Goal: Complete application form: Complete application form

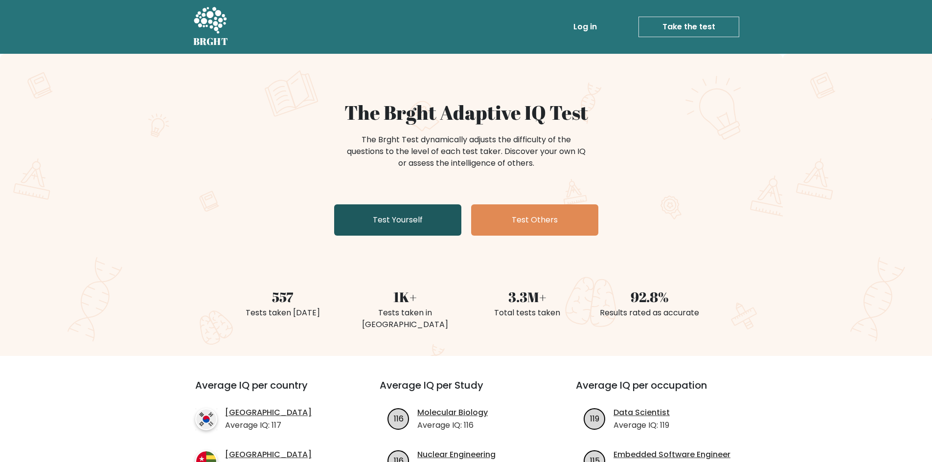
click at [375, 224] on link "Test Yourself" at bounding box center [397, 219] width 127 height 31
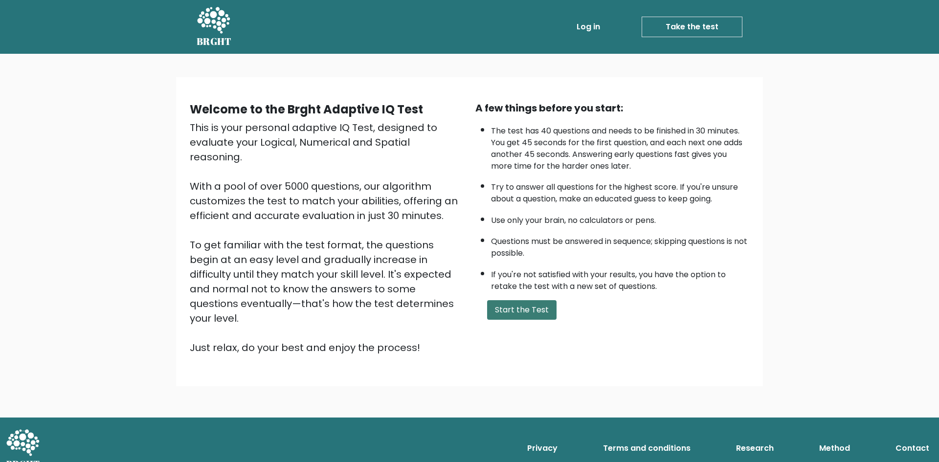
click at [539, 313] on button "Start the Test" at bounding box center [521, 310] width 69 height 20
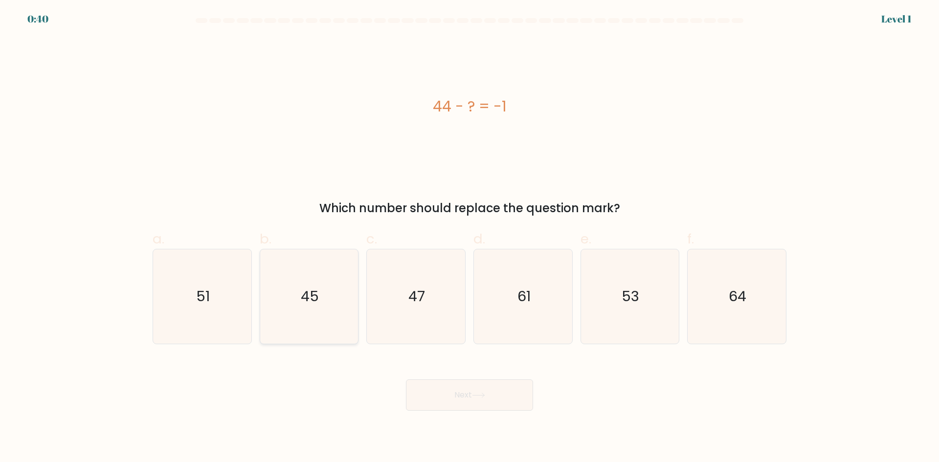
click at [336, 299] on icon "45" at bounding box center [309, 296] width 94 height 94
click at [470, 238] on input "b. 45" at bounding box center [470, 234] width 0 height 6
radio input "true"
click at [453, 403] on button "Next" at bounding box center [469, 395] width 127 height 31
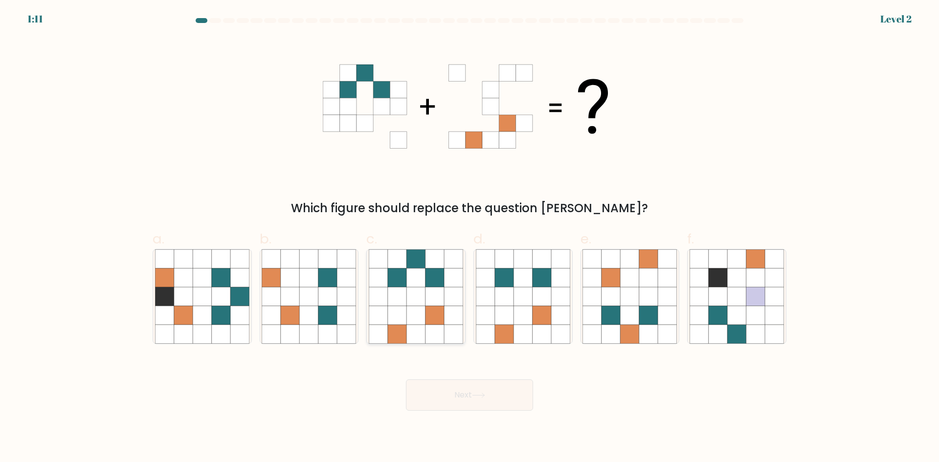
click at [411, 281] on icon at bounding box center [416, 278] width 19 height 19
click at [470, 238] on input "c." at bounding box center [470, 234] width 0 height 6
radio input "true"
click at [490, 399] on button "Next" at bounding box center [469, 395] width 127 height 31
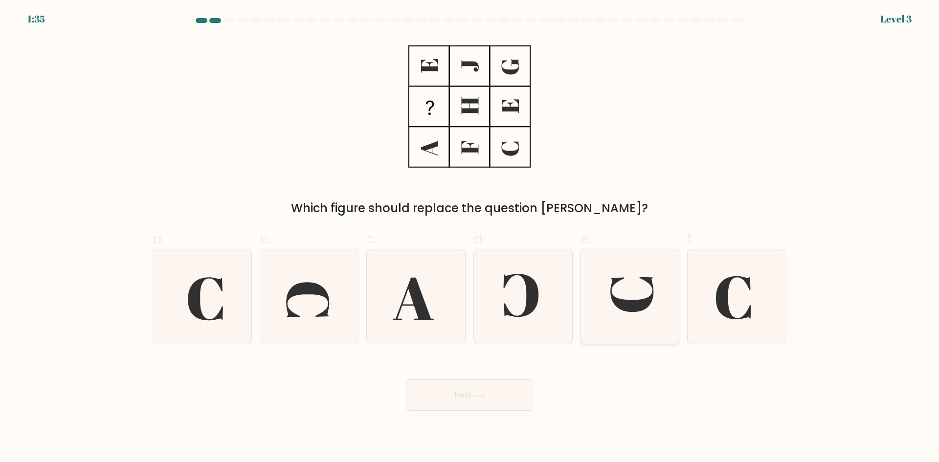
click at [638, 293] on icon at bounding box center [630, 296] width 94 height 94
click at [470, 238] on input "e." at bounding box center [470, 234] width 0 height 6
radio input "true"
click at [446, 399] on button "Next" at bounding box center [469, 395] width 127 height 31
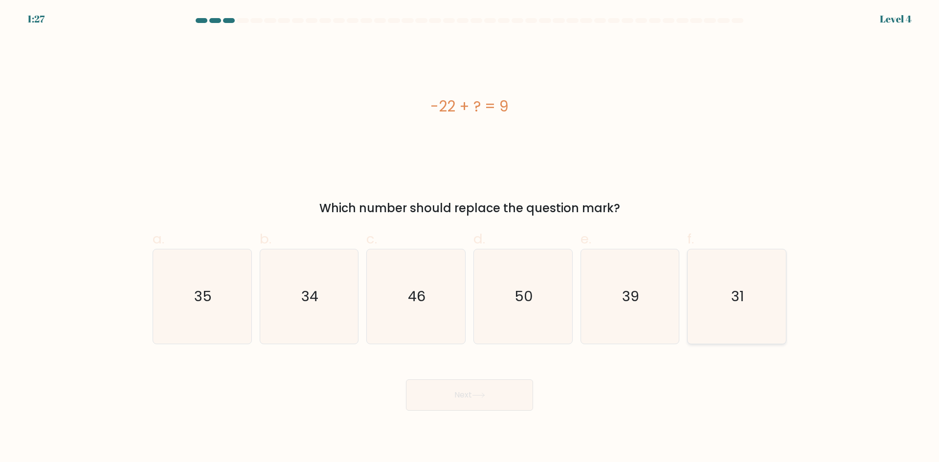
click at [752, 302] on icon "31" at bounding box center [737, 296] width 94 height 94
click at [470, 238] on input "f. 31" at bounding box center [470, 234] width 0 height 6
radio input "true"
click at [500, 392] on button "Next" at bounding box center [469, 395] width 127 height 31
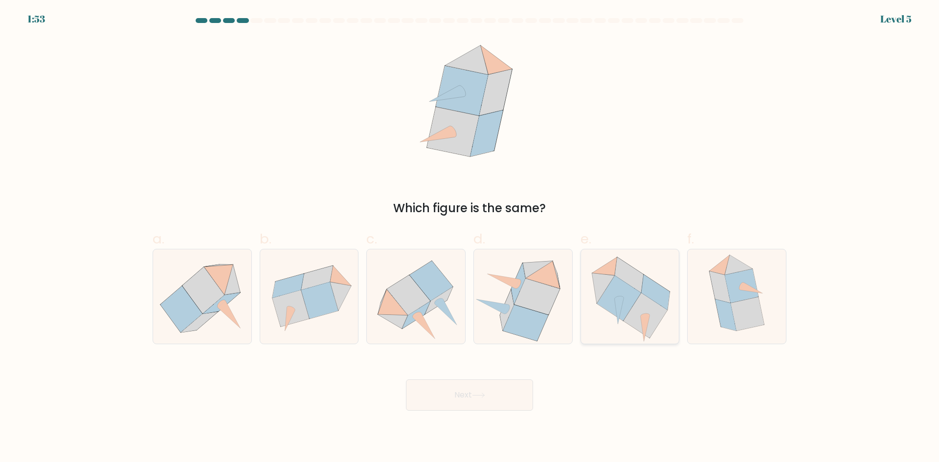
click at [633, 282] on icon at bounding box center [629, 274] width 28 height 35
click at [470, 238] on input "e." at bounding box center [470, 234] width 0 height 6
radio input "true"
click at [511, 393] on button "Next" at bounding box center [469, 395] width 127 height 31
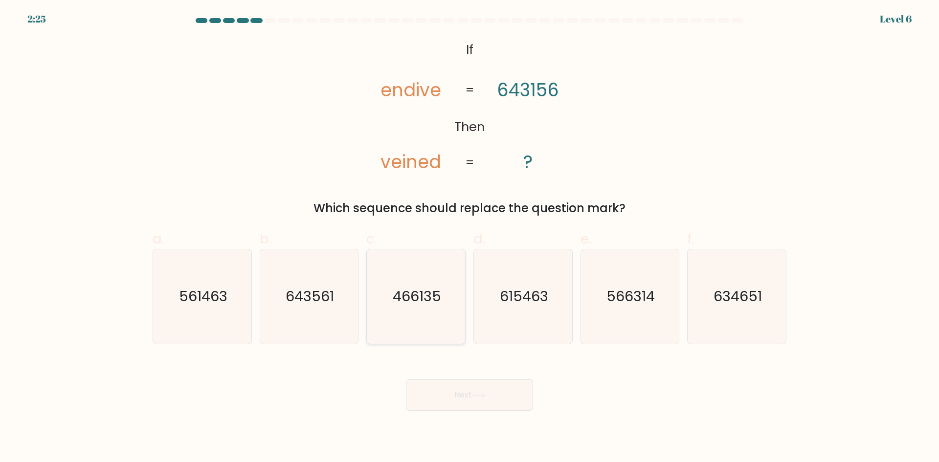
click at [443, 270] on icon "466135" at bounding box center [416, 296] width 94 height 94
click at [470, 238] on input "c. 466135" at bounding box center [470, 234] width 0 height 6
radio input "true"
click at [494, 398] on button "Next" at bounding box center [469, 395] width 127 height 31
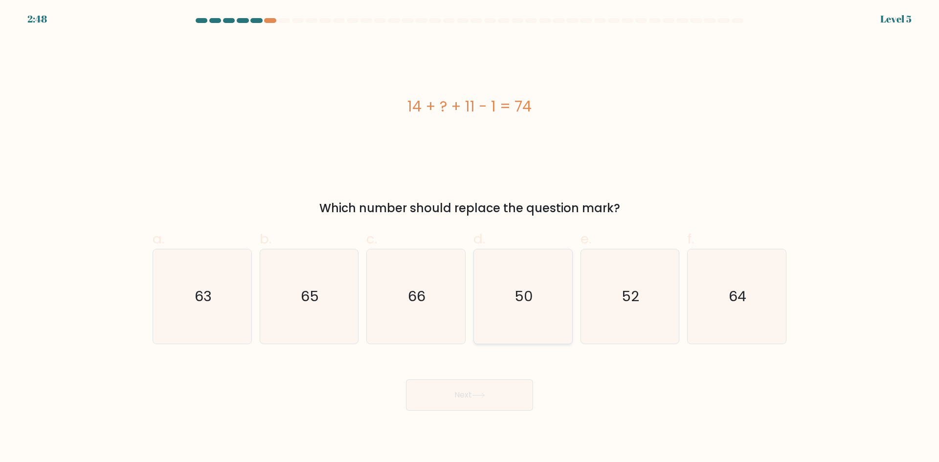
click at [521, 302] on text "50" at bounding box center [524, 297] width 19 height 20
click at [470, 238] on input "d. 50" at bounding box center [470, 234] width 0 height 6
radio input "true"
click at [512, 290] on icon "50" at bounding box center [522, 296] width 93 height 93
click at [470, 238] on input "d. 50" at bounding box center [470, 234] width 0 height 6
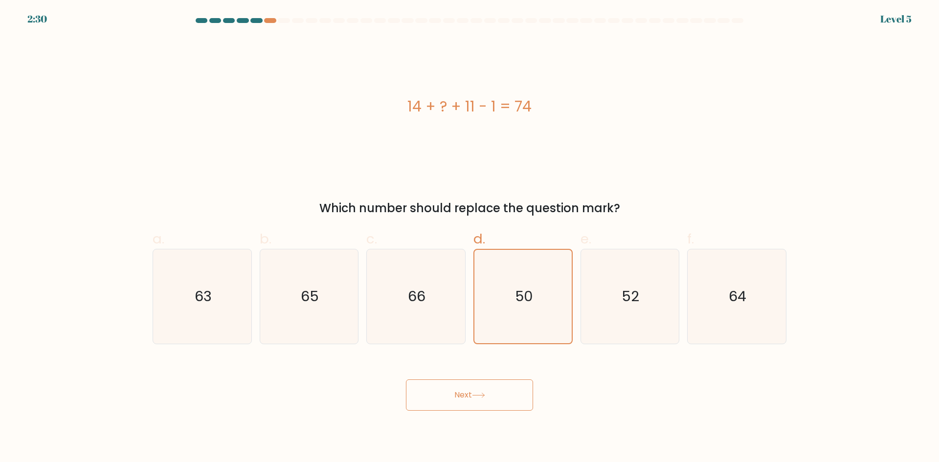
click at [493, 392] on button "Next" at bounding box center [469, 395] width 127 height 31
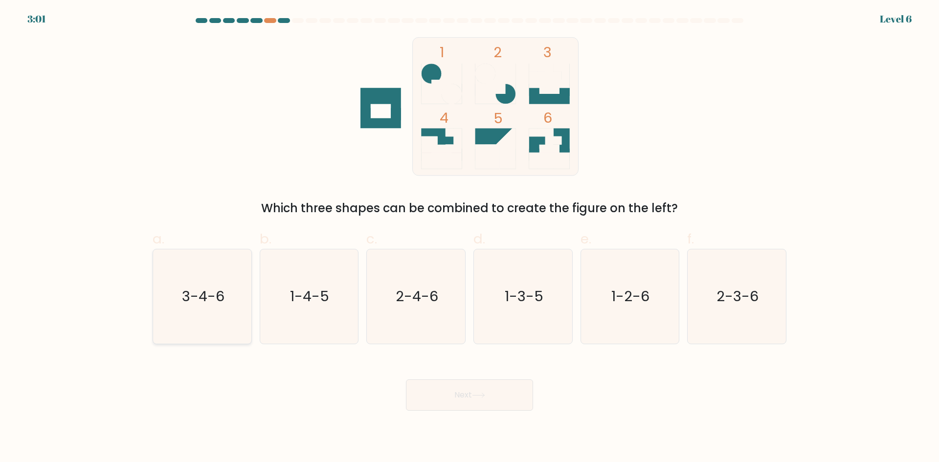
click at [210, 312] on icon "3-4-6" at bounding box center [202, 296] width 94 height 94
click at [470, 238] on input "a. 3-4-6" at bounding box center [470, 234] width 0 height 6
radio input "true"
click at [503, 404] on button "Next" at bounding box center [469, 395] width 127 height 31
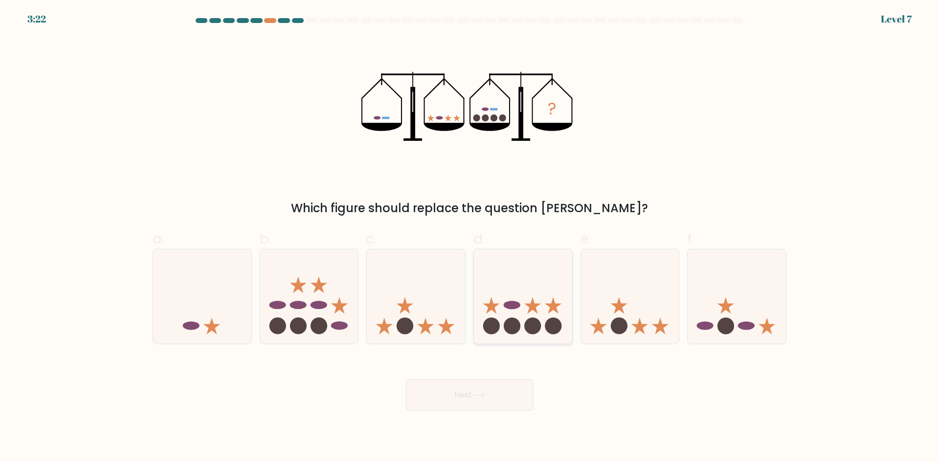
click at [526, 314] on icon at bounding box center [523, 296] width 98 height 81
click at [470, 238] on input "d." at bounding box center [470, 234] width 0 height 6
radio input "true"
click at [514, 398] on button "Next" at bounding box center [469, 395] width 127 height 31
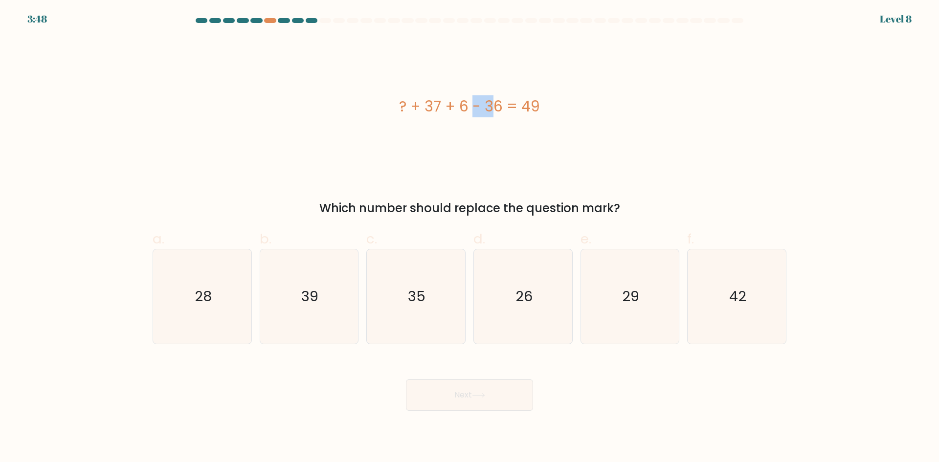
drag, startPoint x: 414, startPoint y: 112, endPoint x: 445, endPoint y: 105, distance: 32.0
click at [444, 106] on div "? + 37 + 6 - 36 = 49" at bounding box center [470, 106] width 634 height 22
click at [446, 105] on div "? + 37 + 6 - 36 = 49" at bounding box center [470, 106] width 634 height 22
click at [762, 286] on icon "42" at bounding box center [737, 296] width 94 height 94
click at [470, 238] on input "f. 42" at bounding box center [470, 234] width 0 height 6
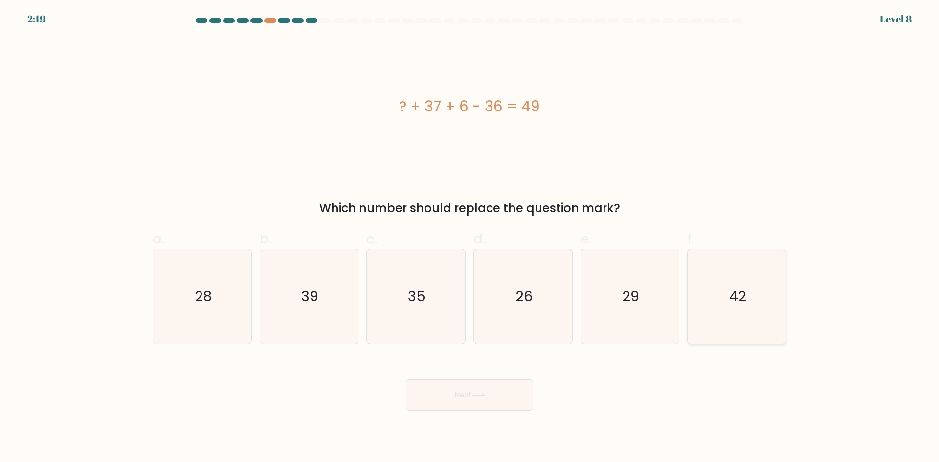
radio input "true"
click at [468, 401] on button "Next" at bounding box center [469, 395] width 127 height 31
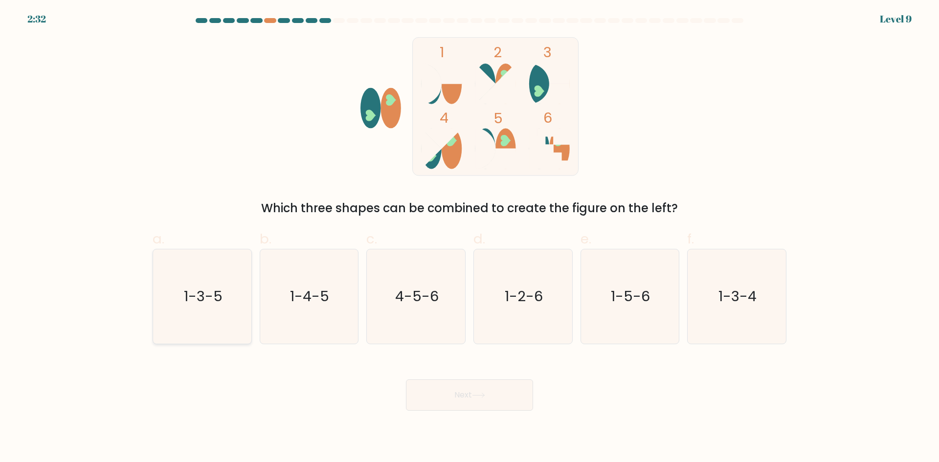
click at [188, 288] on text "1-3-5" at bounding box center [203, 297] width 39 height 20
click at [470, 238] on input "a. 1-3-5" at bounding box center [470, 234] width 0 height 6
radio input "true"
click at [447, 399] on button "Next" at bounding box center [469, 395] width 127 height 31
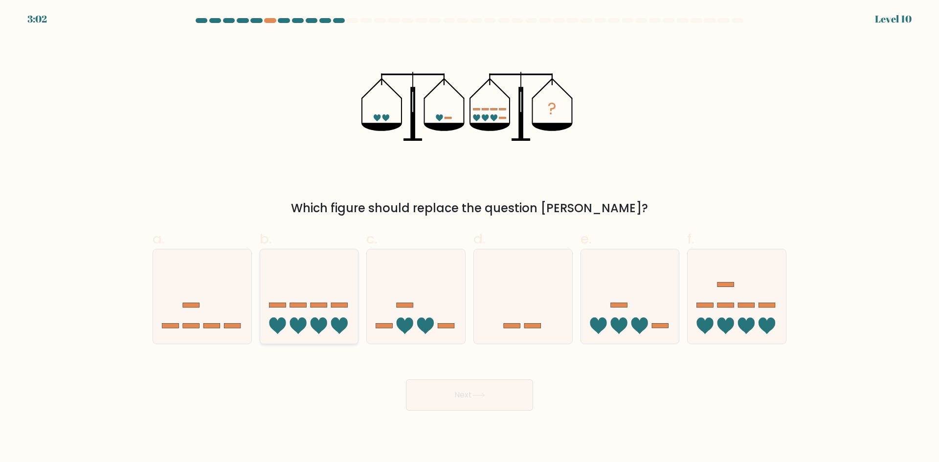
click at [349, 312] on icon at bounding box center [309, 296] width 98 height 81
click at [470, 238] on input "b." at bounding box center [470, 234] width 0 height 6
radio input "true"
click at [456, 395] on button "Next" at bounding box center [469, 395] width 127 height 31
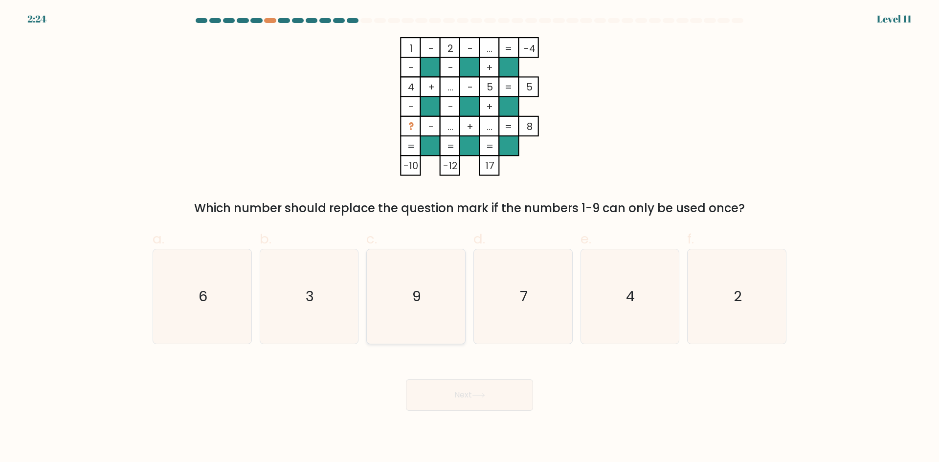
drag, startPoint x: 437, startPoint y: 273, endPoint x: 434, endPoint y: 278, distance: 5.7
click at [437, 273] on icon "9" at bounding box center [416, 296] width 94 height 94
click at [470, 238] on input "c. 9" at bounding box center [470, 234] width 0 height 6
radio input "true"
click at [445, 389] on button "Next" at bounding box center [469, 395] width 127 height 31
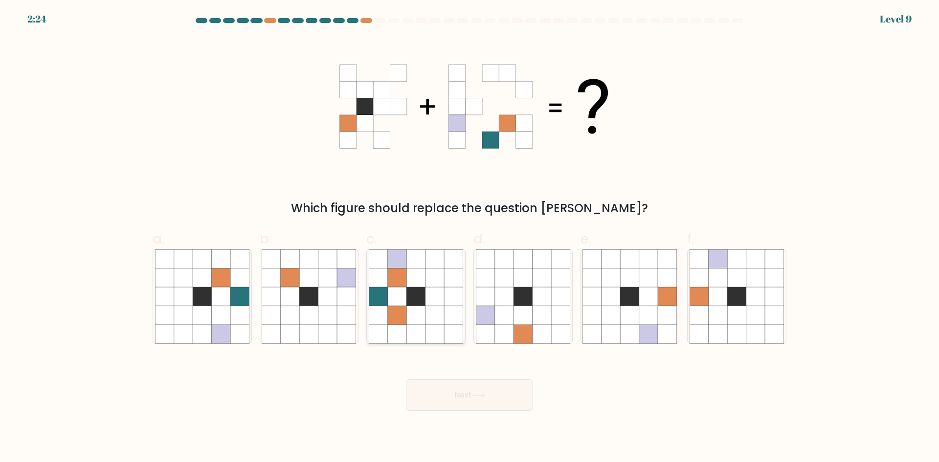
click at [397, 327] on icon at bounding box center [397, 334] width 19 height 19
click at [470, 238] on input "c." at bounding box center [470, 234] width 0 height 6
radio input "true"
drag, startPoint x: 450, startPoint y: 392, endPoint x: 447, endPoint y: 397, distance: 5.7
click at [449, 394] on button "Next" at bounding box center [469, 395] width 127 height 31
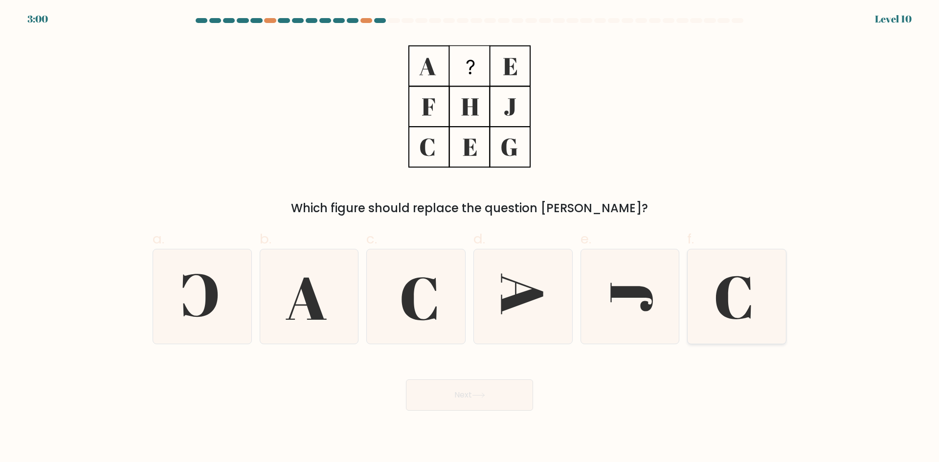
click at [727, 291] on icon at bounding box center [733, 297] width 35 height 43
click at [470, 238] on input "f." at bounding box center [470, 234] width 0 height 6
radio input "true"
click at [452, 397] on button "Next" at bounding box center [469, 395] width 127 height 31
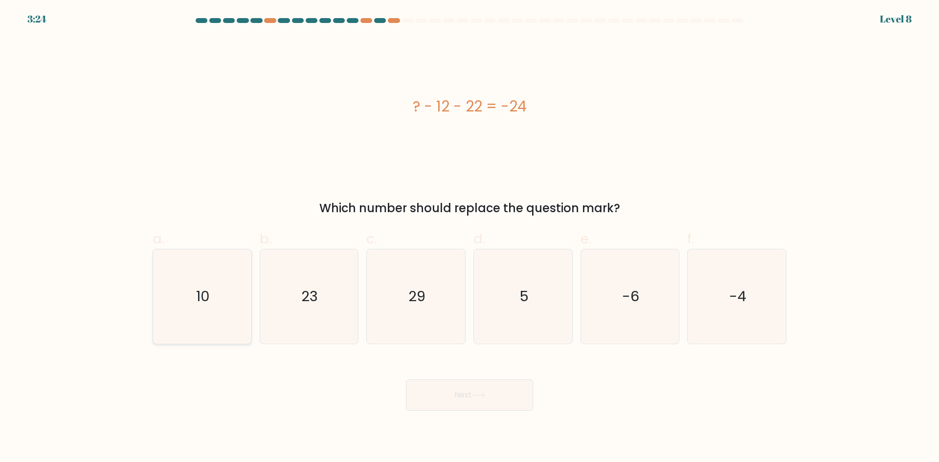
drag, startPoint x: 213, startPoint y: 256, endPoint x: 222, endPoint y: 266, distance: 12.5
click at [213, 256] on icon "10" at bounding box center [202, 296] width 94 height 94
click at [470, 238] on input "a. 10" at bounding box center [470, 234] width 0 height 6
radio input "true"
click at [428, 389] on button "Next" at bounding box center [469, 395] width 127 height 31
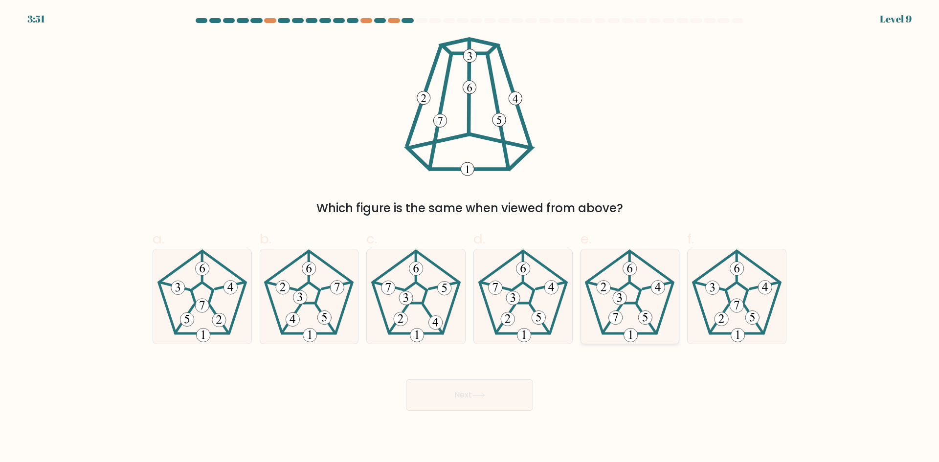
click at [633, 306] on icon at bounding box center [630, 296] width 94 height 94
click at [470, 238] on input "e." at bounding box center [470, 234] width 0 height 6
radio input "true"
click at [492, 400] on button "Next" at bounding box center [469, 395] width 127 height 31
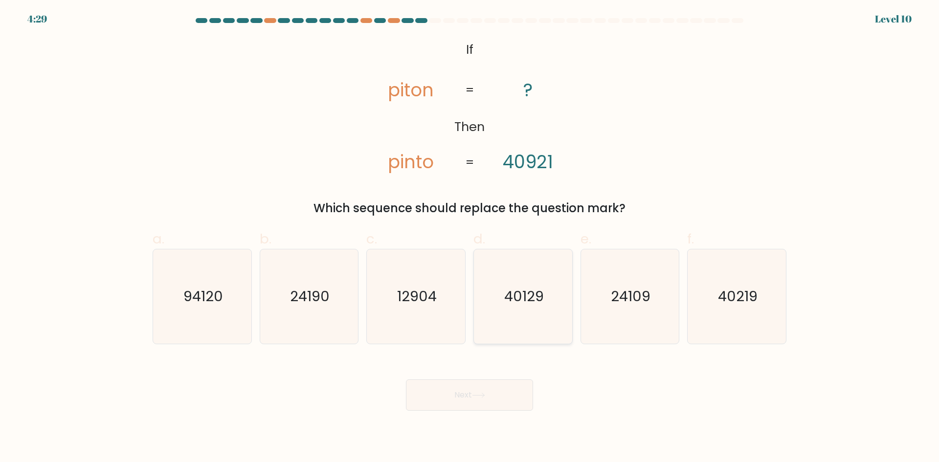
click at [490, 294] on icon "40129" at bounding box center [523, 296] width 94 height 94
click at [470, 238] on input "d. 40129" at bounding box center [470, 234] width 0 height 6
radio input "true"
click at [434, 380] on button "Next" at bounding box center [469, 395] width 127 height 31
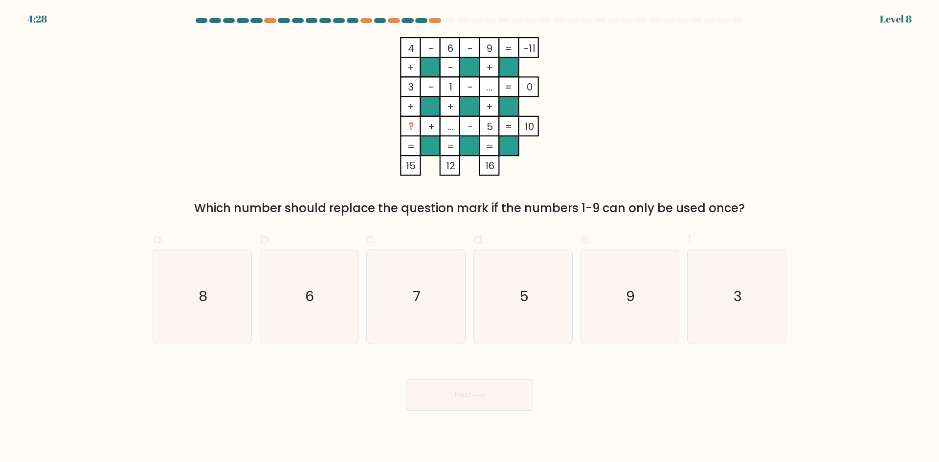
click at [432, 392] on button "Next" at bounding box center [469, 395] width 127 height 31
click at [358, 375] on div "Next" at bounding box center [470, 383] width 646 height 55
click at [179, 309] on icon "8" at bounding box center [202, 296] width 94 height 94
click at [470, 238] on input "a. 8" at bounding box center [470, 234] width 0 height 6
radio input "true"
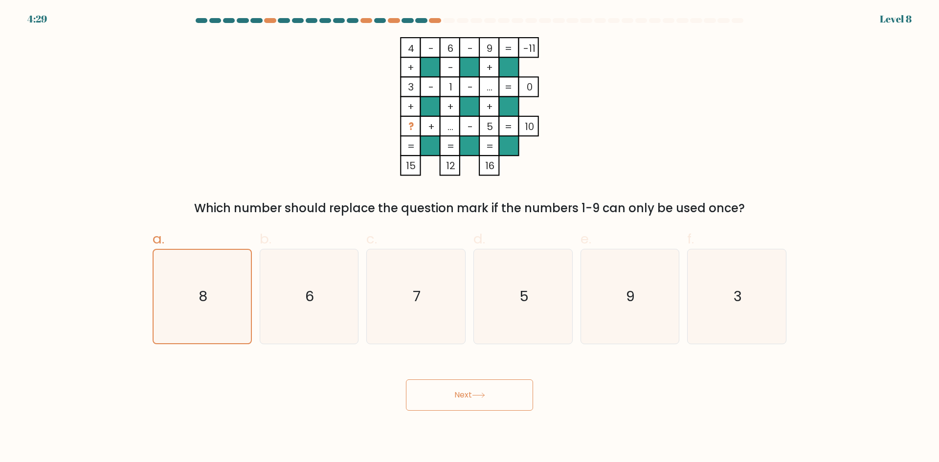
click at [441, 392] on button "Next" at bounding box center [469, 395] width 127 height 31
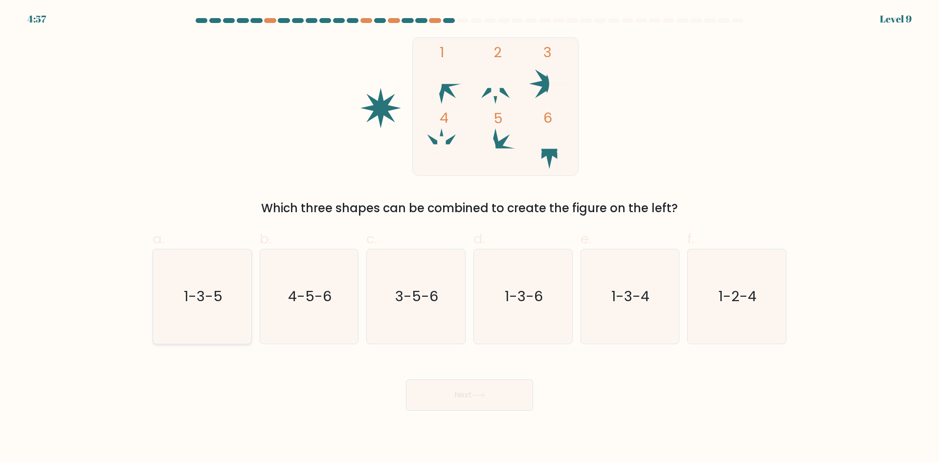
click at [172, 334] on icon "1-3-5" at bounding box center [202, 296] width 94 height 94
click at [470, 238] on input "a. 1-3-5" at bounding box center [470, 234] width 0 height 6
radio input "true"
click at [437, 387] on button "Next" at bounding box center [469, 395] width 127 height 31
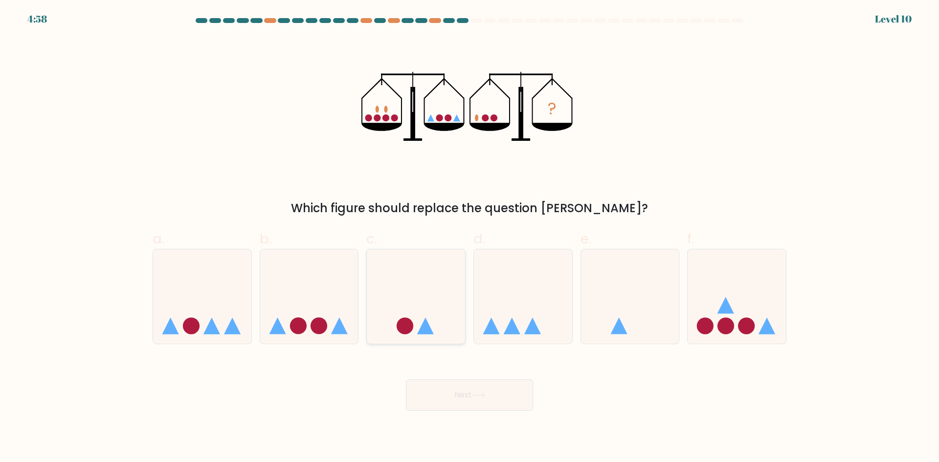
click at [419, 328] on icon at bounding box center [416, 296] width 98 height 81
click at [470, 238] on input "c." at bounding box center [470, 234] width 0 height 6
radio input "true"
click at [446, 394] on button "Next" at bounding box center [469, 395] width 127 height 31
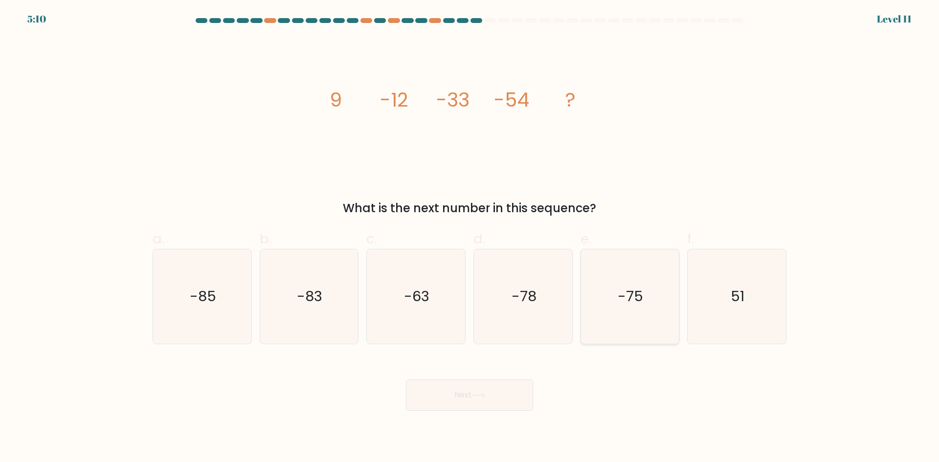
click at [648, 306] on icon "-75" at bounding box center [630, 296] width 94 height 94
click at [470, 238] on input "e. -75" at bounding box center [470, 234] width 0 height 6
radio input "true"
click at [503, 399] on button "Next" at bounding box center [469, 395] width 127 height 31
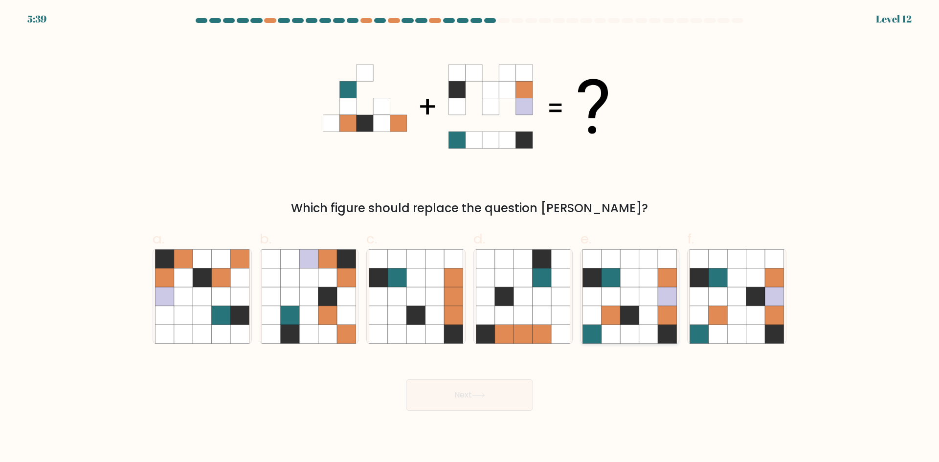
click at [620, 282] on icon at bounding box center [611, 278] width 19 height 19
click at [470, 238] on input "e." at bounding box center [470, 234] width 0 height 6
radio input "true"
click at [504, 407] on button "Next" at bounding box center [469, 395] width 127 height 31
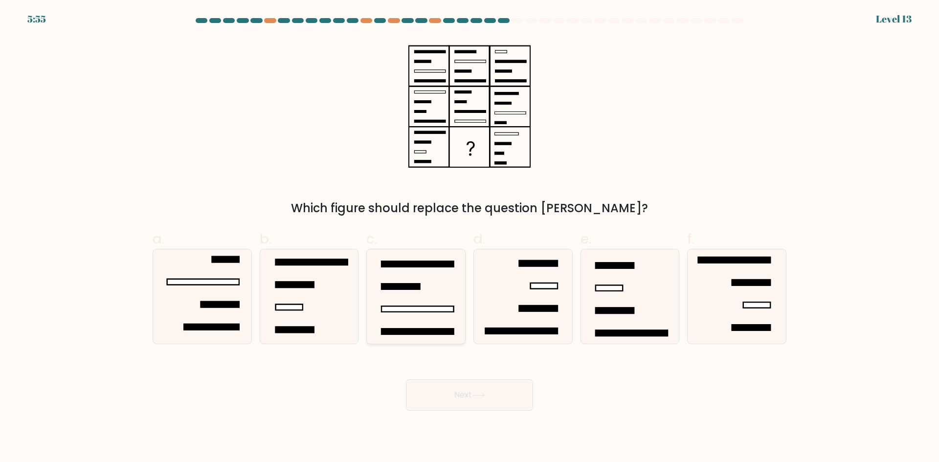
click at [441, 309] on rect at bounding box center [418, 309] width 72 height 6
click at [470, 238] on input "c." at bounding box center [470, 234] width 0 height 6
radio input "true"
click at [475, 389] on button "Next" at bounding box center [469, 395] width 127 height 31
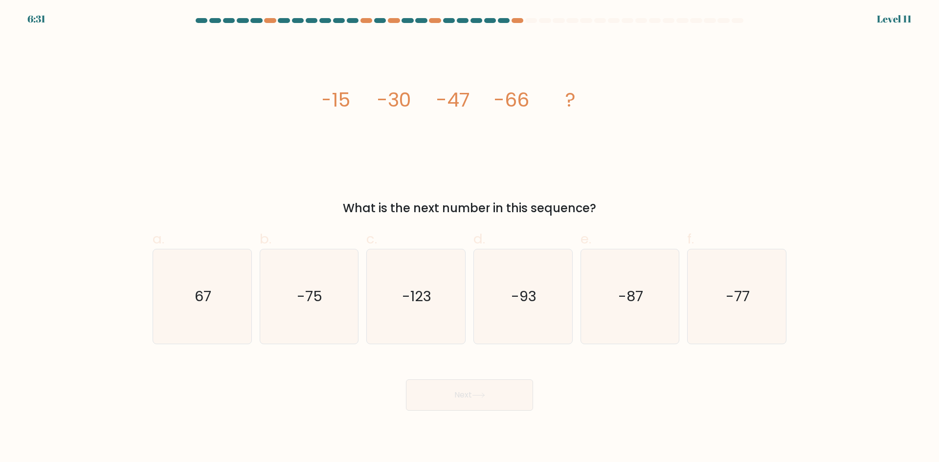
drag, startPoint x: 521, startPoint y: 23, endPoint x: 495, endPoint y: 23, distance: 26.9
click at [495, 23] on div at bounding box center [470, 22] width 646 height 9
click at [646, 318] on icon "-87" at bounding box center [630, 296] width 94 height 94
click at [470, 238] on input "e. -87" at bounding box center [470, 234] width 0 height 6
radio input "true"
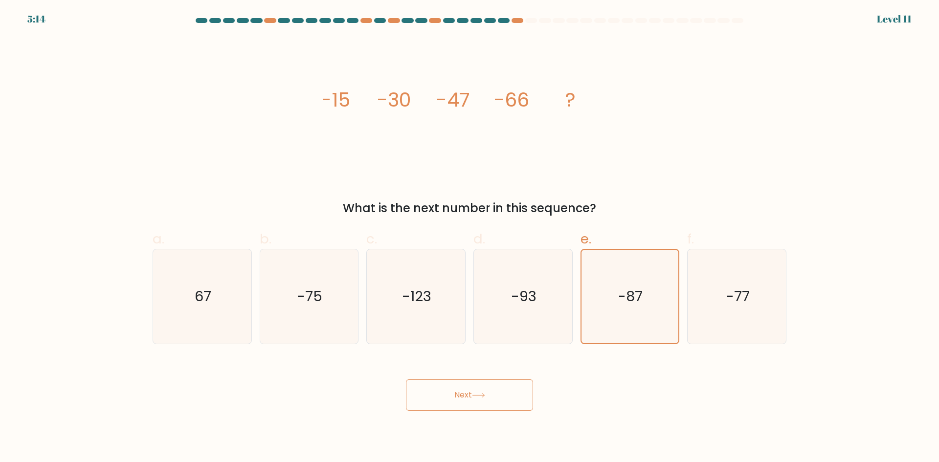
click at [497, 410] on button "Next" at bounding box center [469, 395] width 127 height 31
click at [497, 396] on button "Next" at bounding box center [469, 395] width 127 height 31
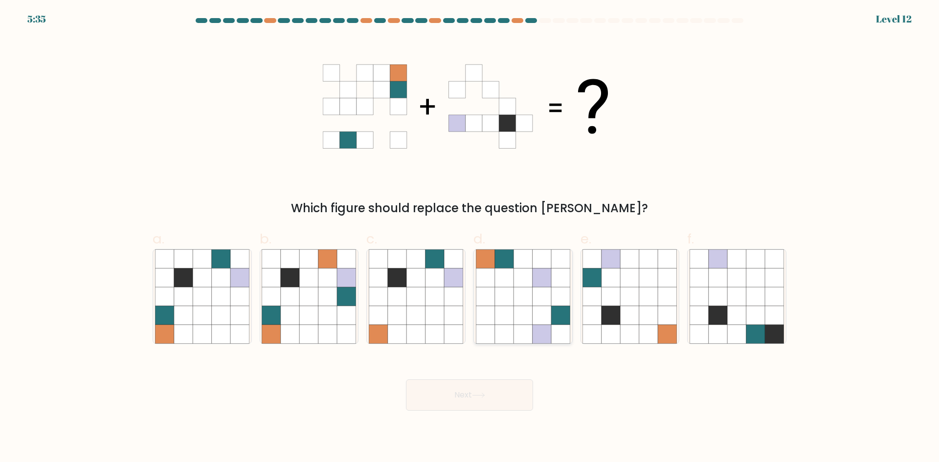
click at [542, 315] on icon at bounding box center [542, 315] width 19 height 19
click at [470, 238] on input "d." at bounding box center [470, 234] width 0 height 6
radio input "true"
click at [503, 398] on button "Next" at bounding box center [469, 395] width 127 height 31
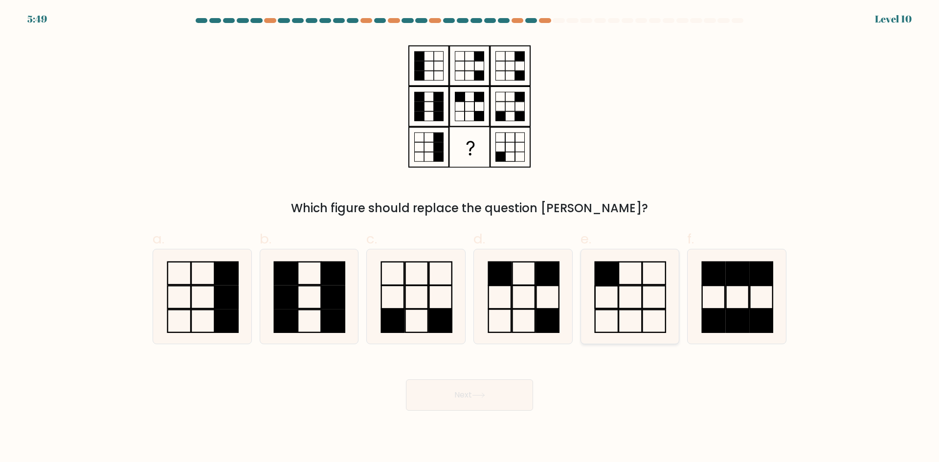
click at [631, 314] on icon at bounding box center [630, 296] width 94 height 94
click at [470, 238] on input "e." at bounding box center [470, 234] width 0 height 6
radio input "true"
click at [516, 397] on button "Next" at bounding box center [469, 395] width 127 height 31
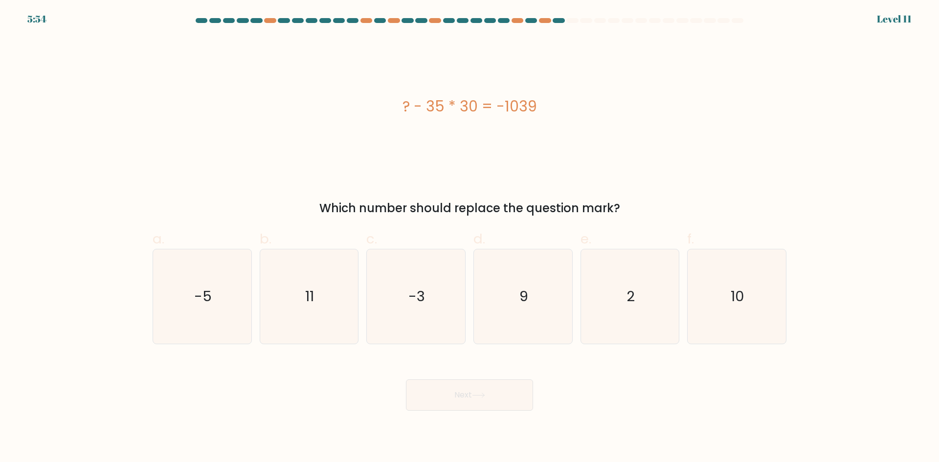
click at [714, 410] on div "Next" at bounding box center [470, 383] width 646 height 55
drag, startPoint x: 610, startPoint y: 303, endPoint x: 573, endPoint y: 334, distance: 48.3
click at [610, 303] on icon "2" at bounding box center [630, 296] width 94 height 94
click at [470, 238] on input "e. 2" at bounding box center [470, 234] width 0 height 6
radio input "true"
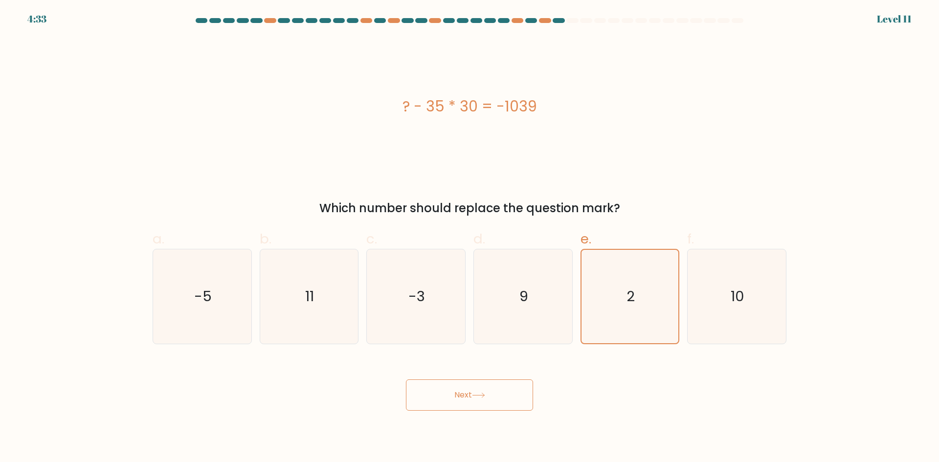
click at [471, 397] on button "Next" at bounding box center [469, 395] width 127 height 31
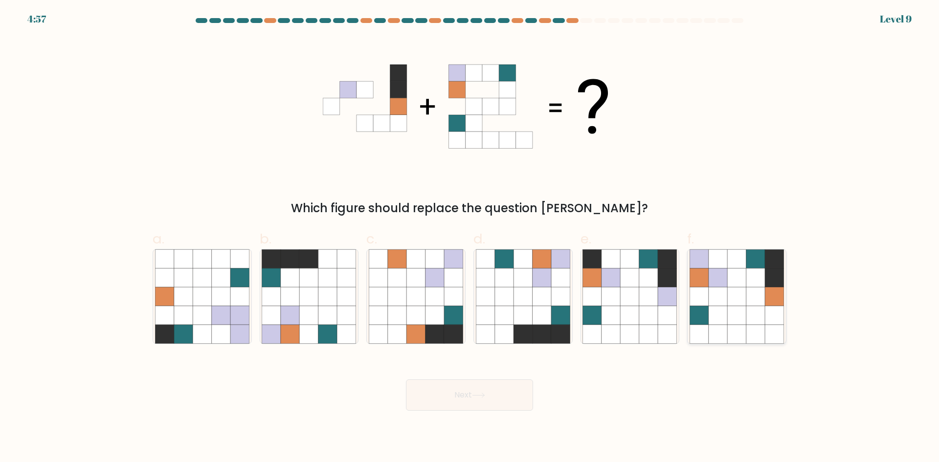
click at [741, 274] on icon at bounding box center [736, 278] width 19 height 19
click at [470, 238] on input "f." at bounding box center [470, 234] width 0 height 6
radio input "true"
click at [464, 404] on button "Next" at bounding box center [469, 395] width 127 height 31
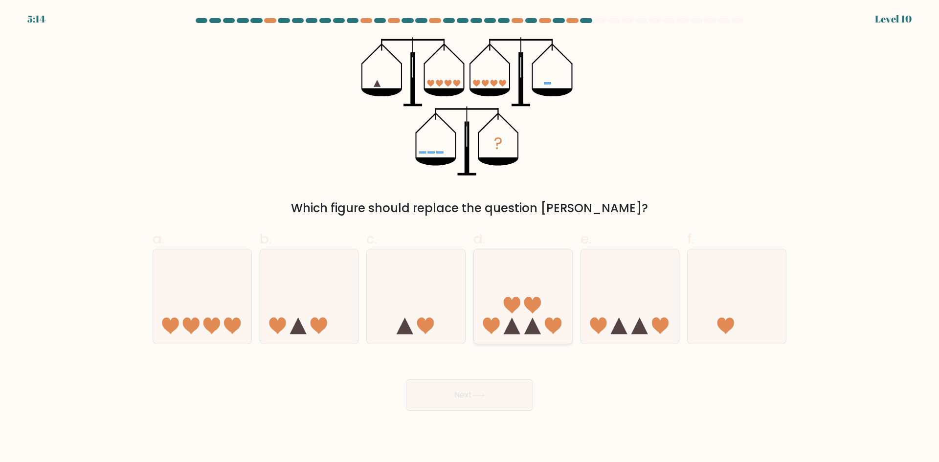
click at [487, 288] on icon at bounding box center [523, 296] width 98 height 81
click at [470, 238] on input "d." at bounding box center [470, 234] width 0 height 6
radio input "true"
click at [470, 394] on button "Next" at bounding box center [469, 395] width 127 height 31
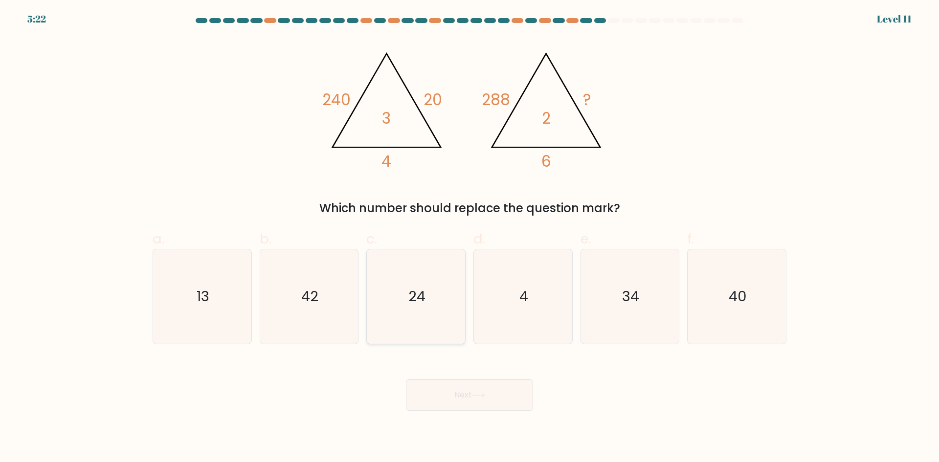
click at [402, 271] on icon "24" at bounding box center [416, 296] width 94 height 94
click at [470, 238] on input "c. 24" at bounding box center [470, 234] width 0 height 6
radio input "true"
click at [469, 401] on button "Next" at bounding box center [469, 395] width 127 height 31
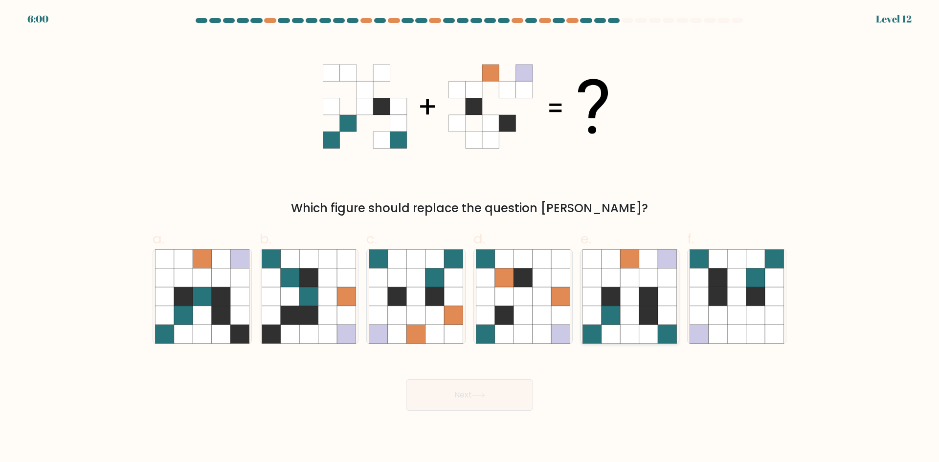
click at [656, 312] on icon at bounding box center [648, 315] width 19 height 19
click at [470, 238] on input "e." at bounding box center [470, 234] width 0 height 6
radio input "true"
click at [506, 404] on button "Next" at bounding box center [469, 395] width 127 height 31
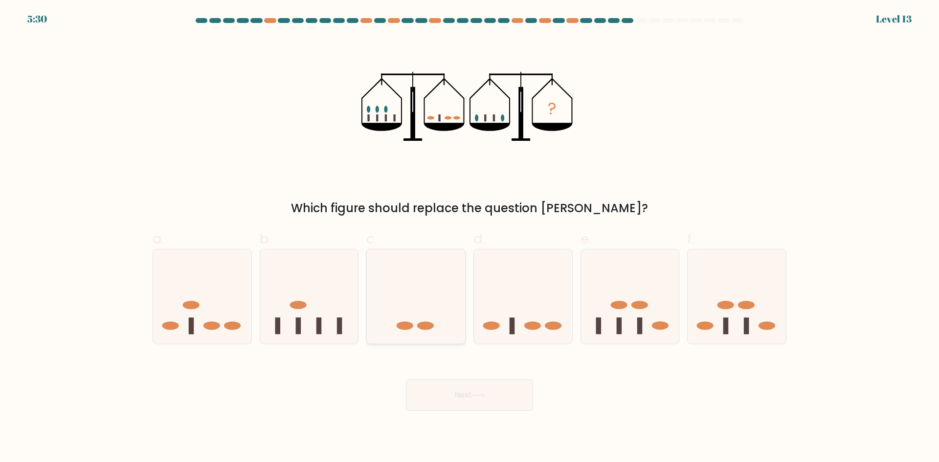
click at [421, 315] on icon at bounding box center [416, 296] width 98 height 81
click at [470, 238] on input "c." at bounding box center [470, 234] width 0 height 6
radio input "true"
click at [473, 398] on button "Next" at bounding box center [469, 395] width 127 height 31
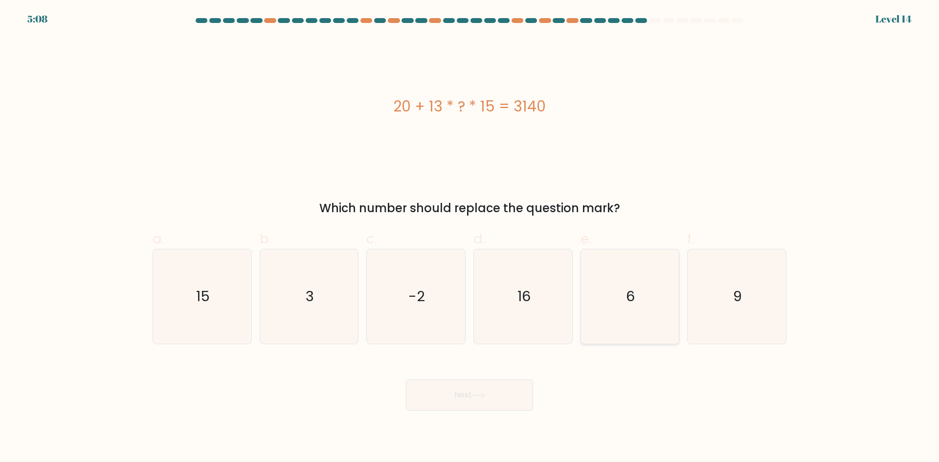
click at [586, 292] on icon "6" at bounding box center [630, 296] width 94 height 94
click at [470, 238] on input "e. 6" at bounding box center [470, 234] width 0 height 6
radio input "true"
click at [513, 396] on button "Next" at bounding box center [469, 395] width 127 height 31
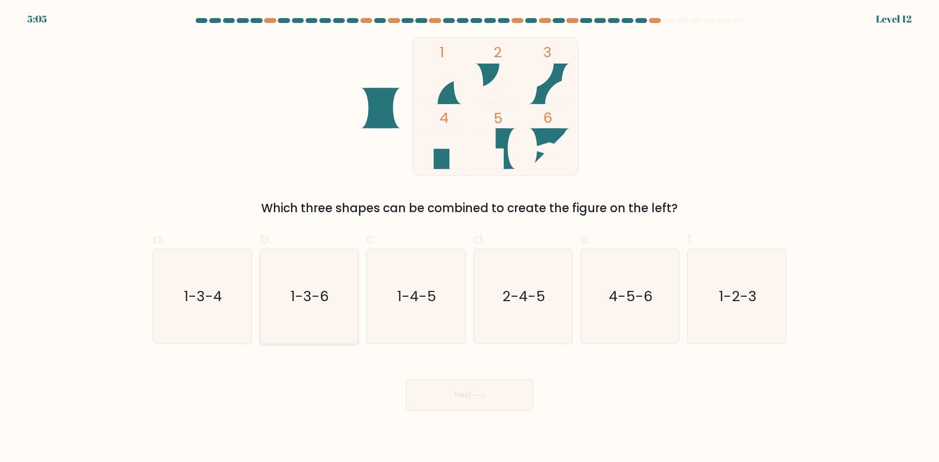
click at [335, 327] on icon "1-3-6" at bounding box center [309, 296] width 94 height 94
click at [470, 238] on input "b. 1-3-6" at bounding box center [470, 234] width 0 height 6
radio input "true"
click at [714, 297] on icon "1-2-3" at bounding box center [737, 296] width 94 height 94
click at [470, 238] on input "f. 1-2-3" at bounding box center [470, 234] width 0 height 6
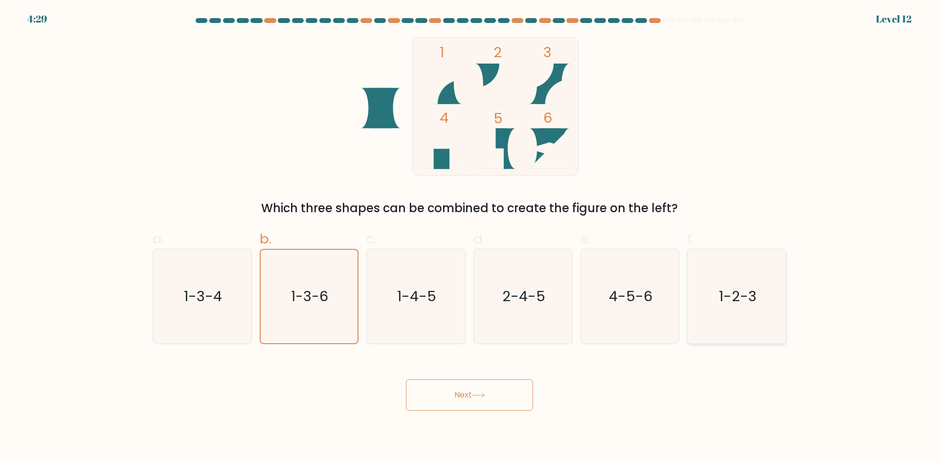
radio input "true"
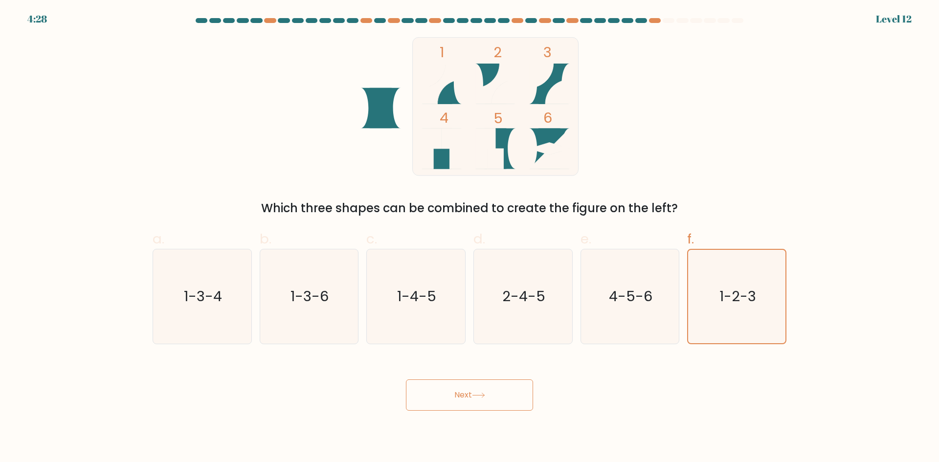
click at [442, 390] on button "Next" at bounding box center [469, 395] width 127 height 31
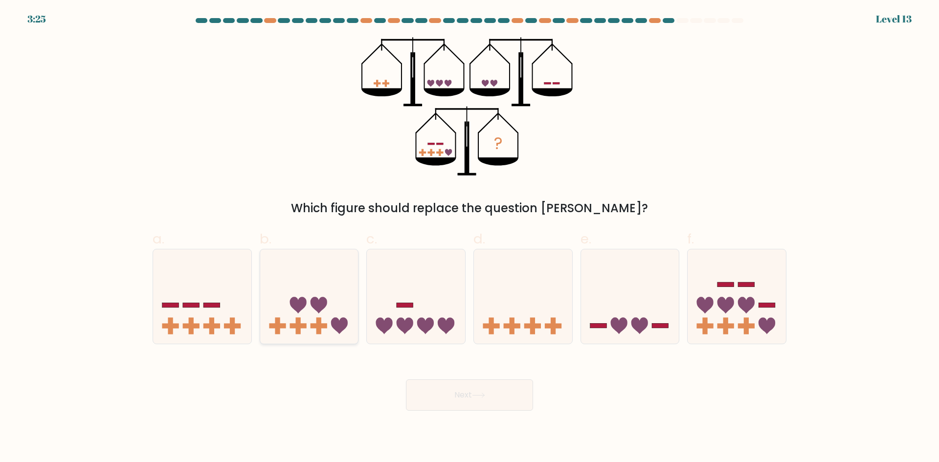
click at [311, 301] on icon at bounding box center [319, 305] width 17 height 17
click at [470, 238] on input "b." at bounding box center [470, 234] width 0 height 6
radio input "true"
click at [448, 403] on button "Next" at bounding box center [469, 395] width 127 height 31
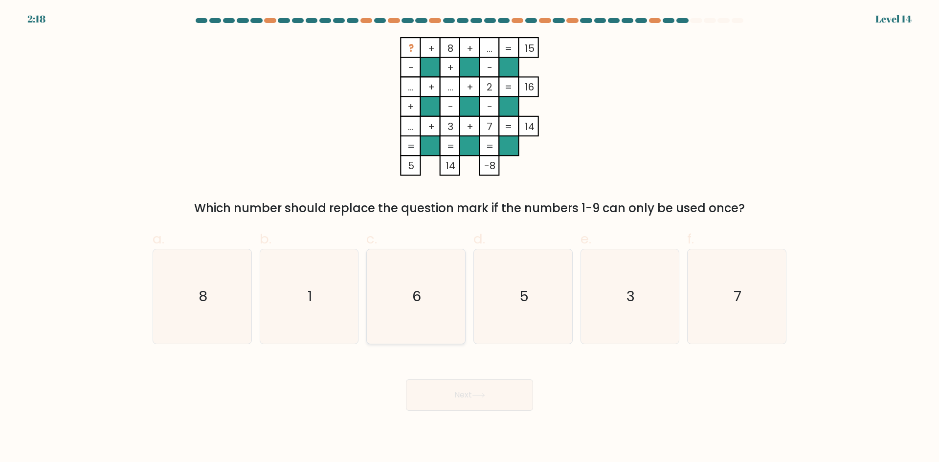
click at [423, 278] on icon "6" at bounding box center [416, 296] width 94 height 94
click at [470, 238] on input "c. 6" at bounding box center [470, 234] width 0 height 6
radio input "true"
click at [451, 394] on button "Next" at bounding box center [469, 395] width 127 height 31
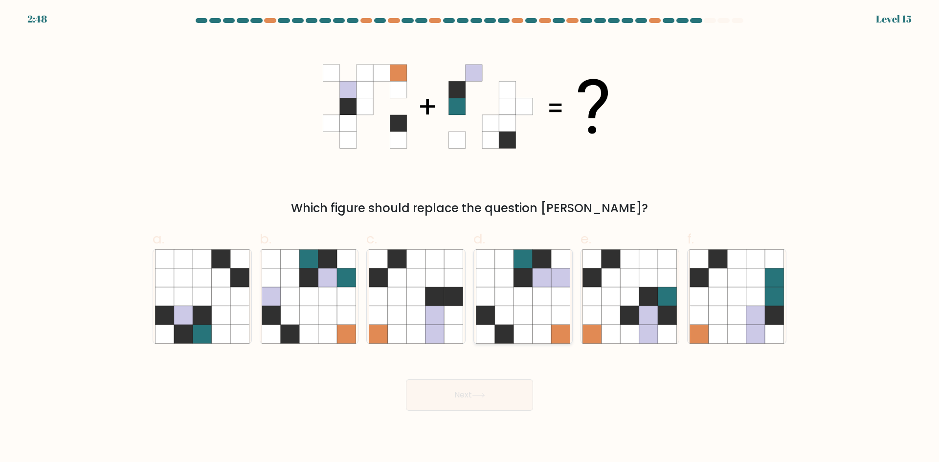
click at [531, 294] on icon at bounding box center [523, 296] width 19 height 19
click at [470, 238] on input "d." at bounding box center [470, 234] width 0 height 6
radio input "true"
click at [475, 396] on icon at bounding box center [478, 395] width 13 height 5
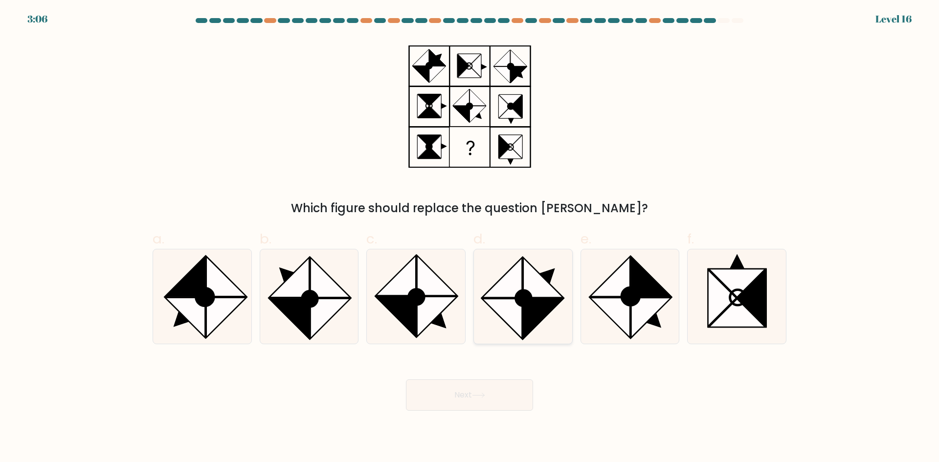
click at [549, 282] on icon at bounding box center [547, 276] width 15 height 15
click at [470, 238] on input "d." at bounding box center [470, 234] width 0 height 6
radio input "true"
click at [505, 404] on button "Next" at bounding box center [469, 395] width 127 height 31
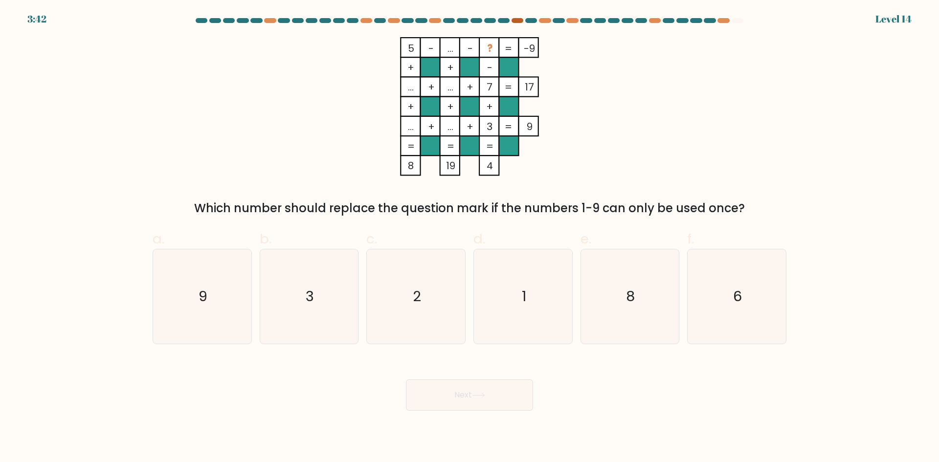
click at [516, 20] on div at bounding box center [518, 20] width 12 height 5
click at [515, 23] on div at bounding box center [518, 20] width 12 height 5
click at [544, 21] on div at bounding box center [545, 20] width 12 height 5
click at [567, 21] on div at bounding box center [572, 20] width 12 height 5
click at [656, 20] on div at bounding box center [655, 20] width 12 height 5
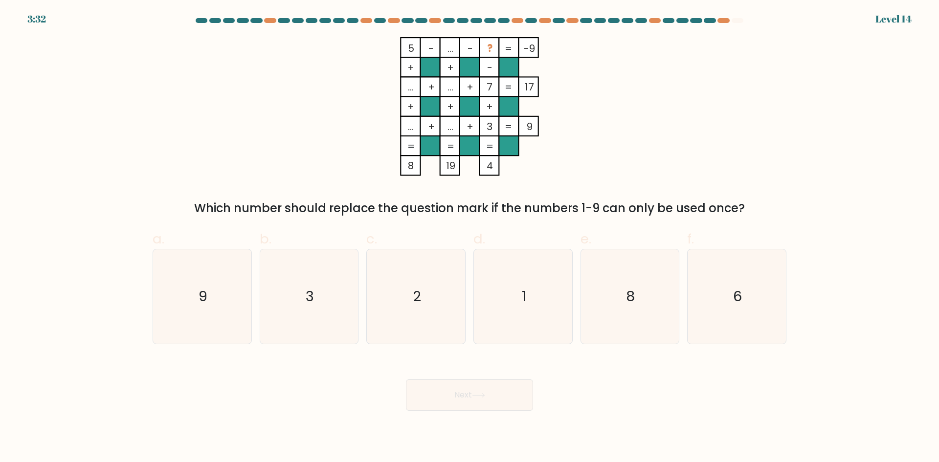
click at [622, 118] on div "5 - ... - ? -9 + + - ... + ... + 7 17 + + + ... + ... + 3 = 9 = = = = 8 19 4 = …" at bounding box center [470, 127] width 646 height 180
click at [614, 292] on icon "8" at bounding box center [630, 296] width 94 height 94
click at [470, 238] on input "e. 8" at bounding box center [470, 234] width 0 height 6
radio input "true"
click at [458, 410] on button "Next" at bounding box center [469, 395] width 127 height 31
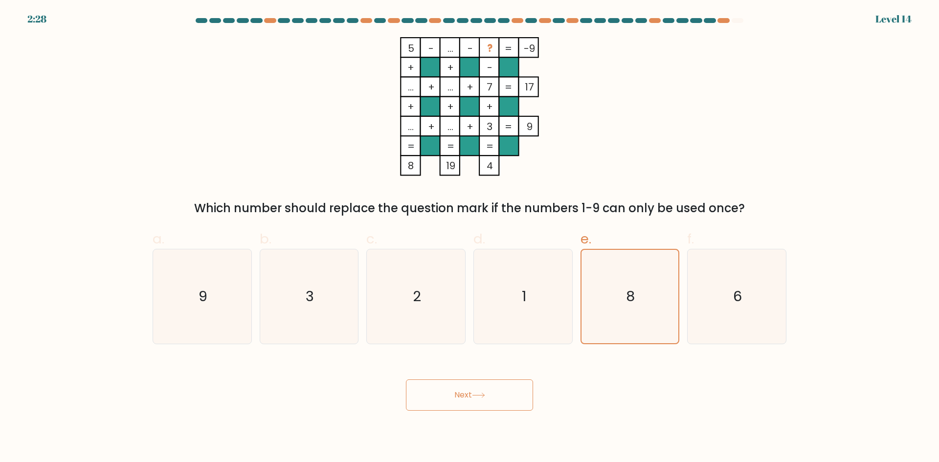
click at [464, 407] on button "Next" at bounding box center [469, 395] width 127 height 31
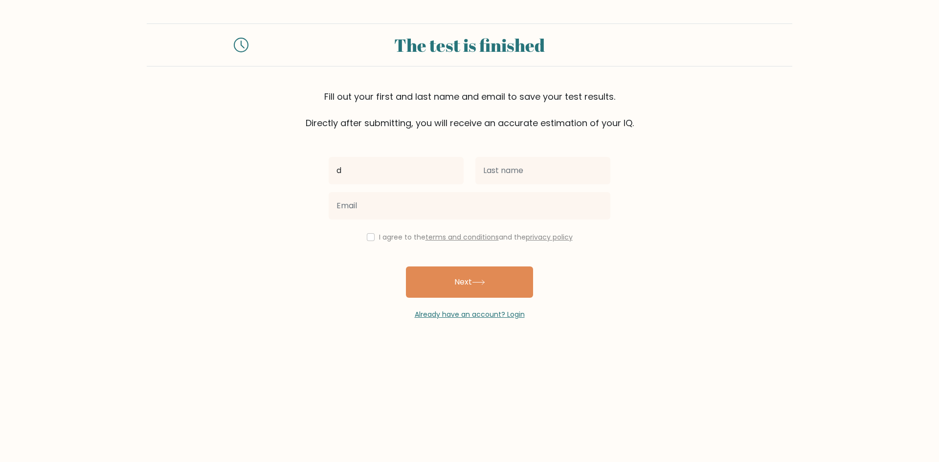
type input "d"
click at [491, 166] on input "text" at bounding box center [542, 170] width 135 height 27
type input "d"
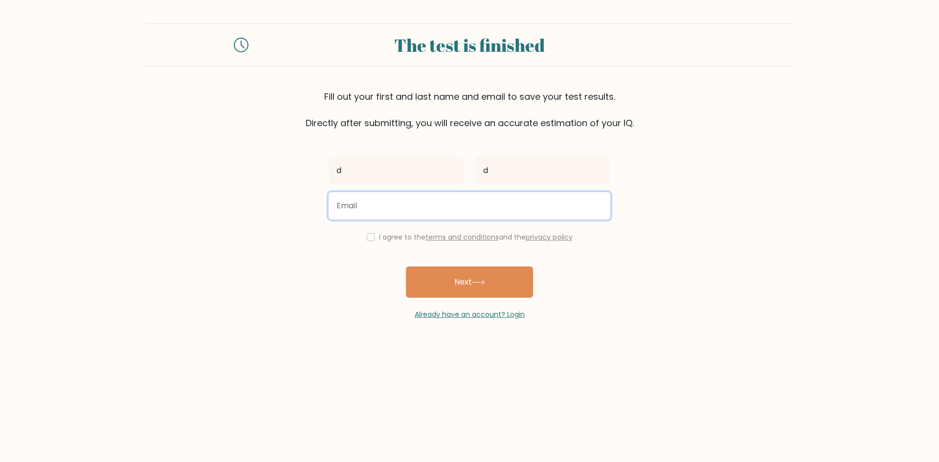
click at [423, 212] on input "email" at bounding box center [470, 205] width 282 height 27
type input "danielarubio.gc@gmail.com"
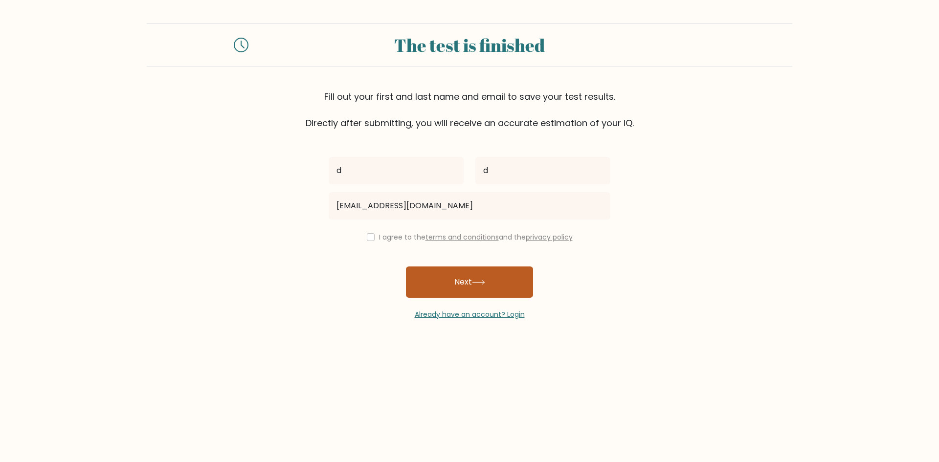
click at [422, 286] on button "Next" at bounding box center [469, 282] width 127 height 31
click at [366, 293] on div "d d danielarubio.gc@gmail.com I agree to the terms and conditions and the priva…" at bounding box center [470, 225] width 294 height 190
click at [369, 237] on input "checkbox" at bounding box center [371, 237] width 8 height 8
checkbox input "true"
click at [524, 277] on button "Next" at bounding box center [469, 282] width 127 height 31
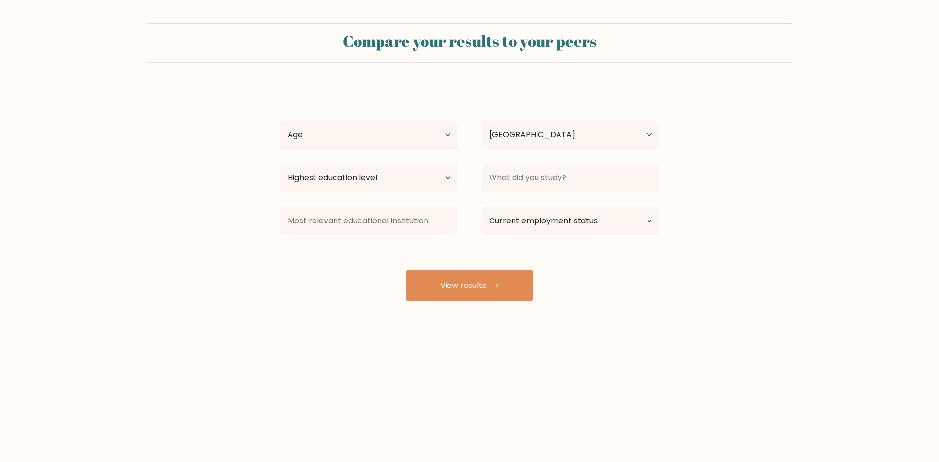
select select "GT"
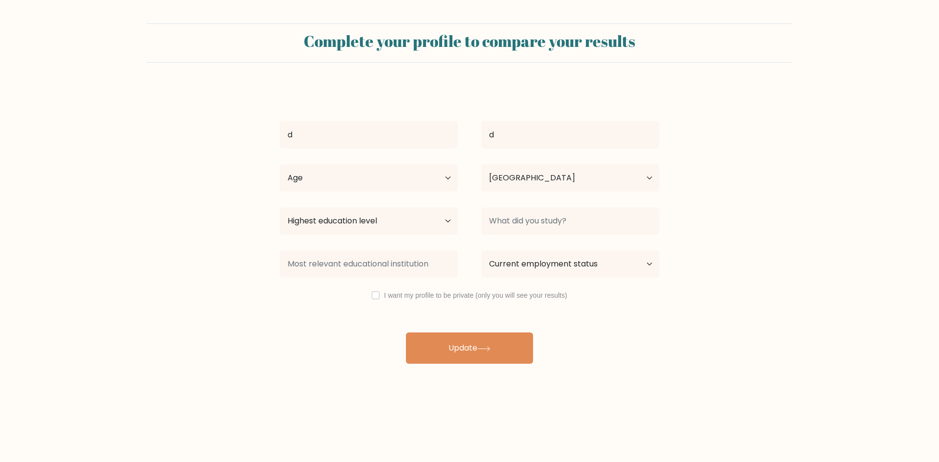
select select "GT"
